Goal: Information Seeking & Learning: Learn about a topic

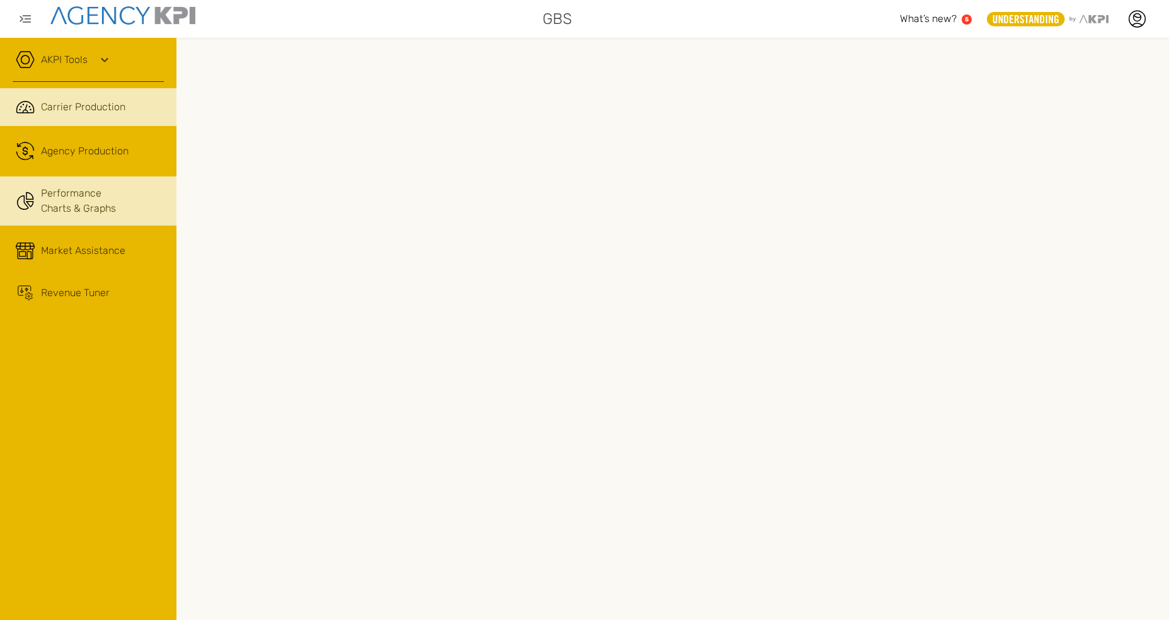
click at [49, 199] on link "Performance Charts & Graphs" at bounding box center [88, 200] width 176 height 49
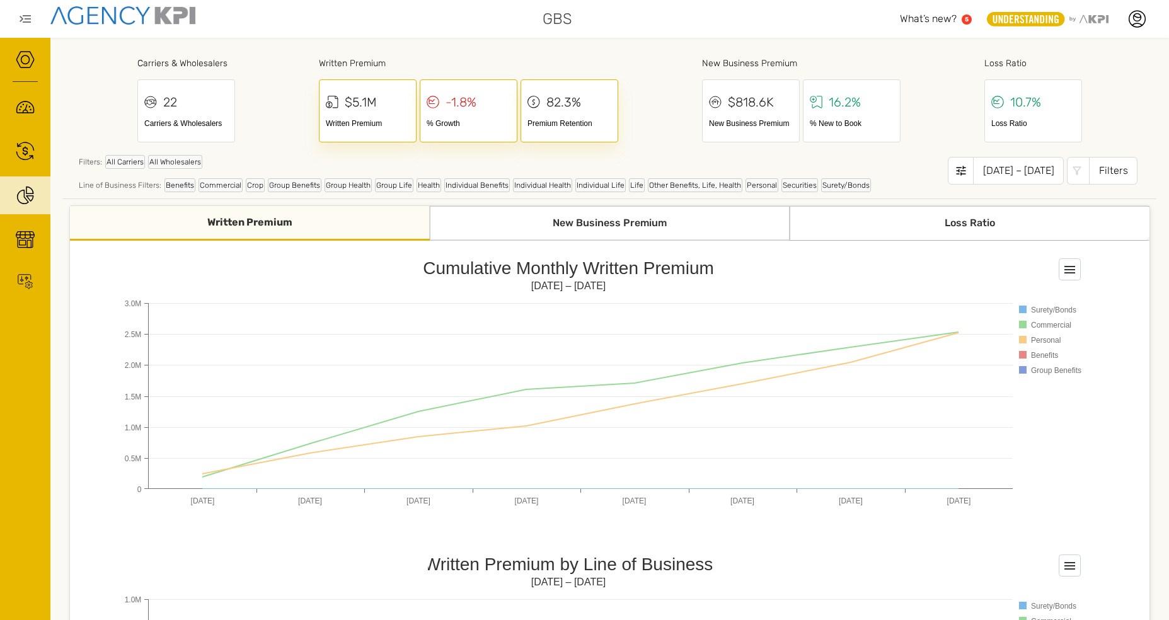
click at [574, 220] on div "New Business Premium" at bounding box center [610, 223] width 360 height 35
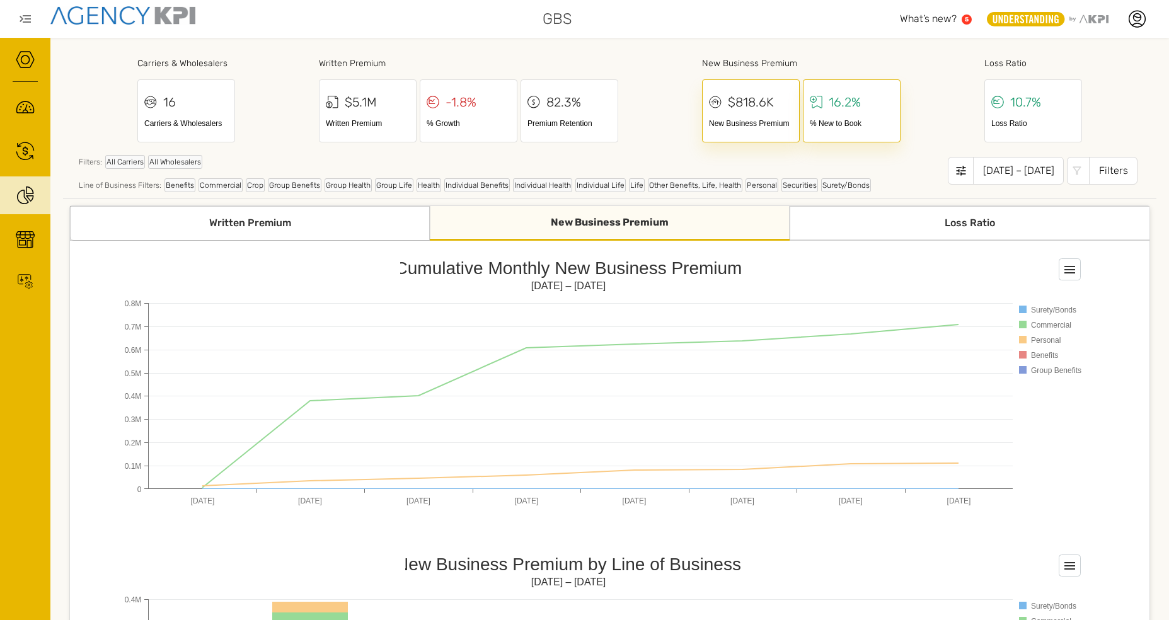
click at [871, 218] on div "Loss Ratio" at bounding box center [970, 223] width 360 height 35
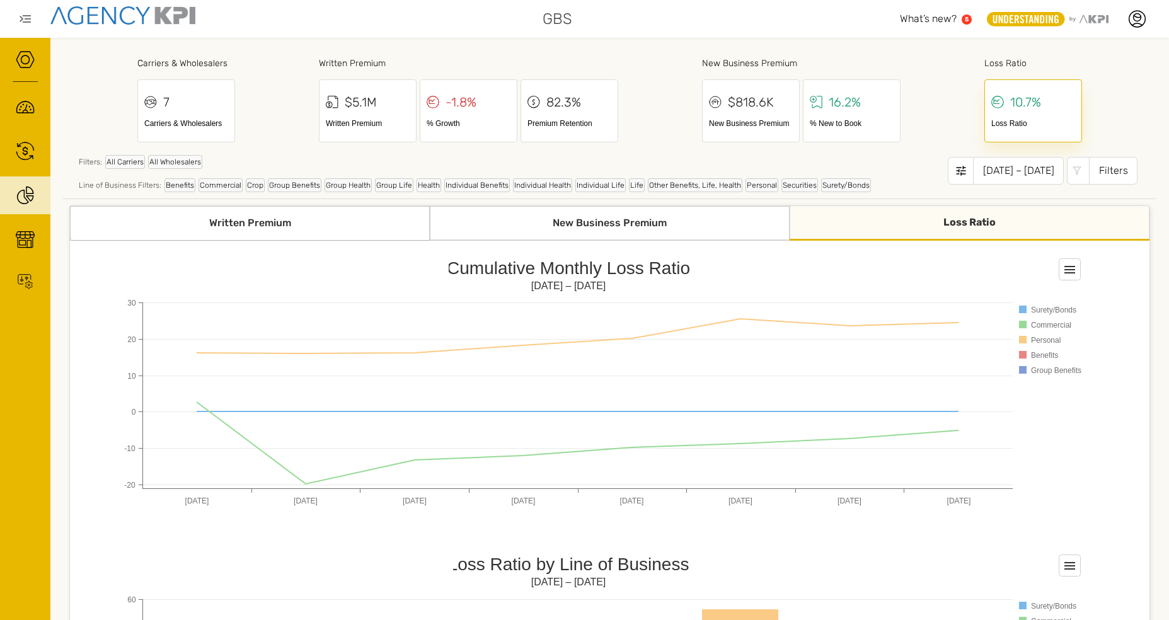
click at [585, 237] on div "New Business Premium" at bounding box center [610, 223] width 360 height 35
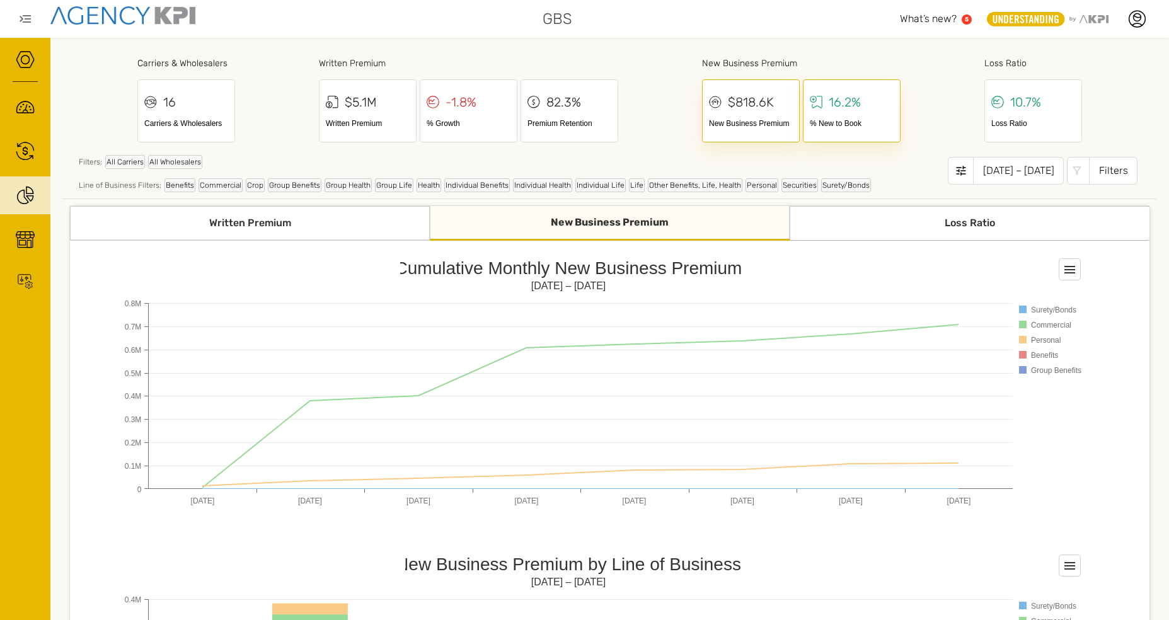
click at [342, 222] on div "Written Premium" at bounding box center [250, 223] width 360 height 35
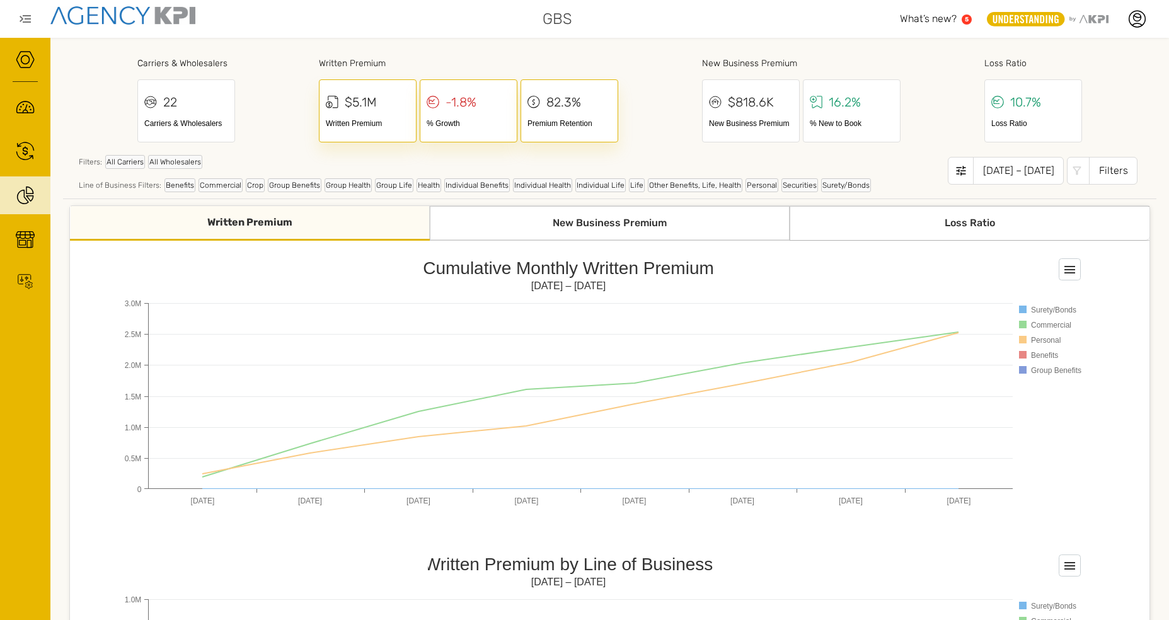
click at [628, 226] on div "New Business Premium" at bounding box center [610, 223] width 360 height 35
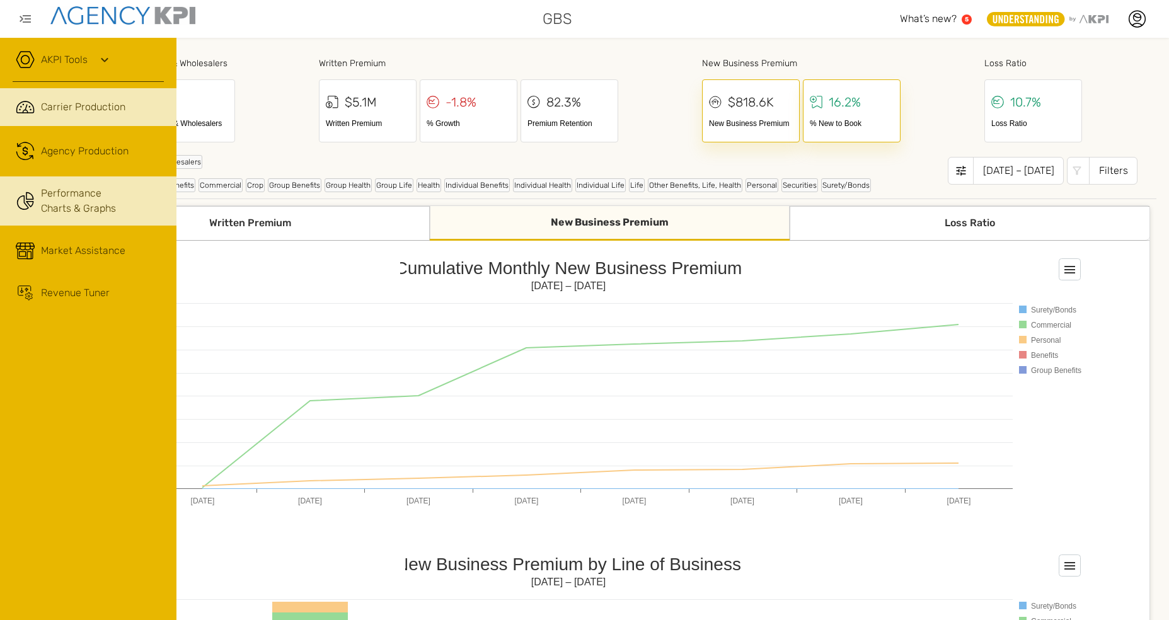
click at [37, 113] on link ".cls-1{fill:none;stroke:#221f20;stroke-linecap:round;stroke-linejoin:round;stro…" at bounding box center [88, 107] width 176 height 38
